Goal: Task Accomplishment & Management: Use online tool/utility

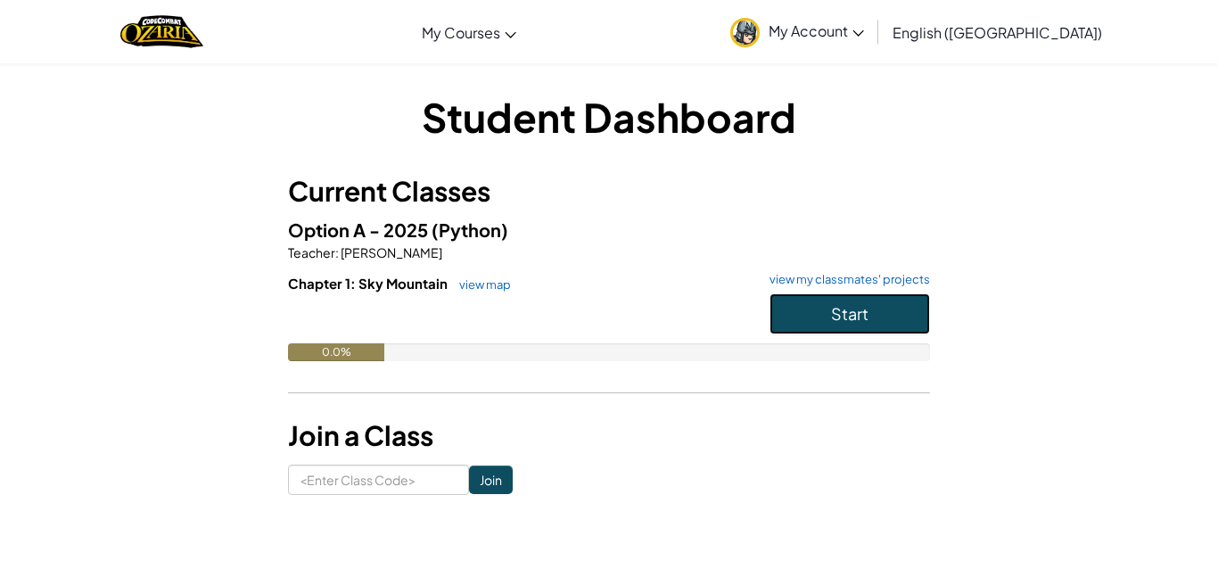
drag, startPoint x: 840, startPoint y: 320, endPoint x: 758, endPoint y: 324, distance: 83.0
click at [758, 324] on div "Start" at bounding box center [840, 318] width 178 height 50
click at [791, 327] on button "Start" at bounding box center [849, 313] width 160 height 41
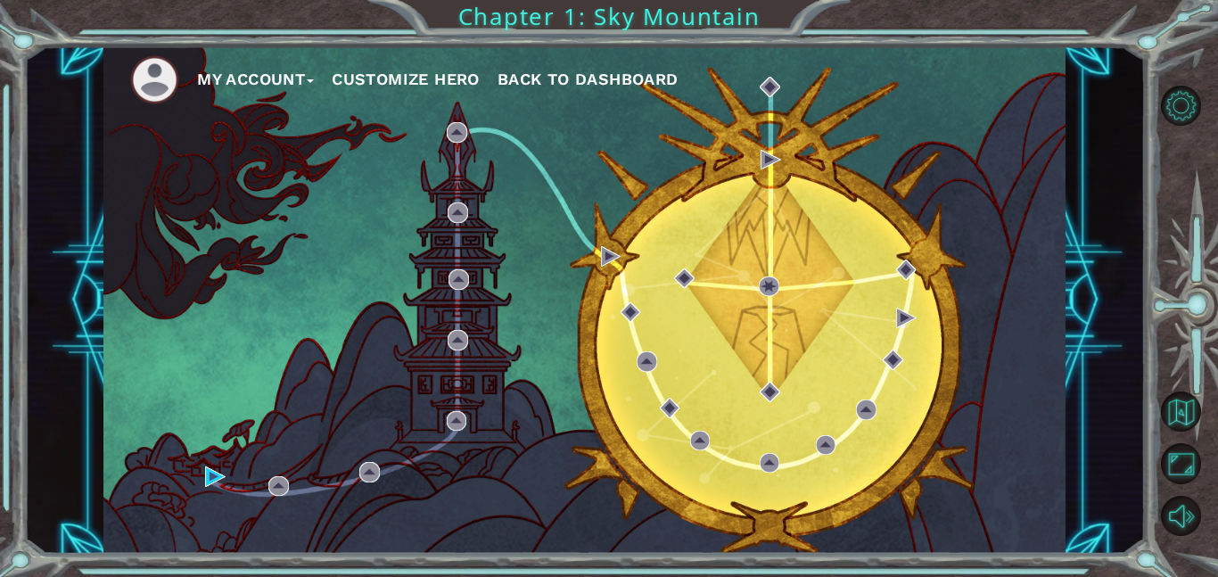
click at [476, 159] on div "My Account Customize Hero Back to Dashboard" at bounding box center [584, 299] width 962 height 507
